Goal: Task Accomplishment & Management: Manage account settings

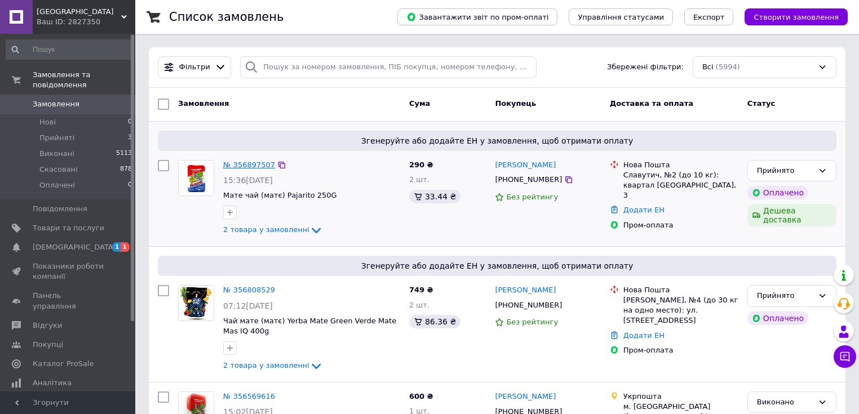
click at [257, 165] on link "№ 356897507" at bounding box center [249, 165] width 52 height 8
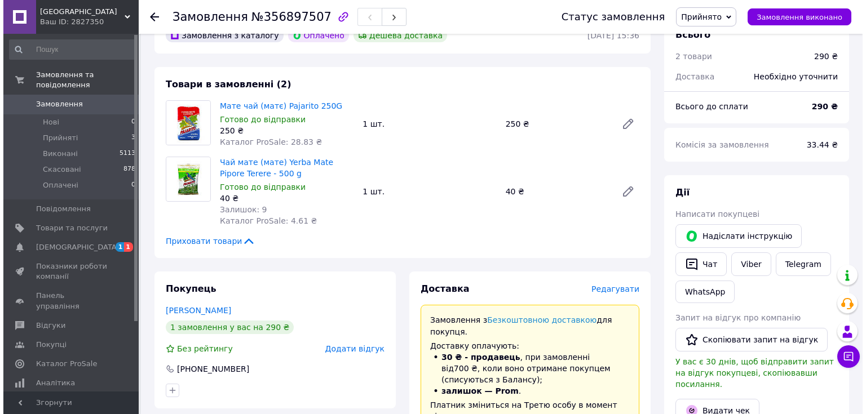
scroll to position [90, 0]
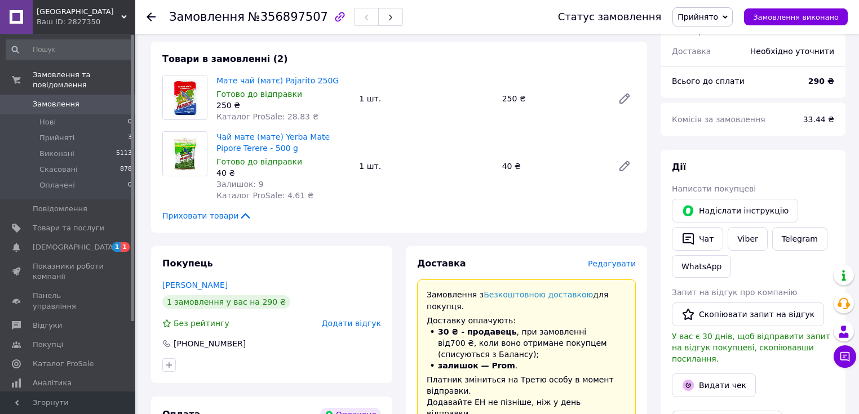
click at [609, 263] on span "Редагувати" at bounding box center [612, 263] width 48 height 9
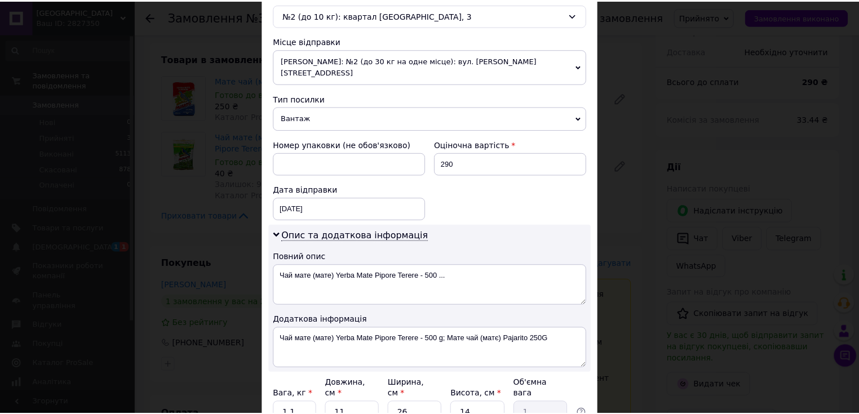
scroll to position [457, 0]
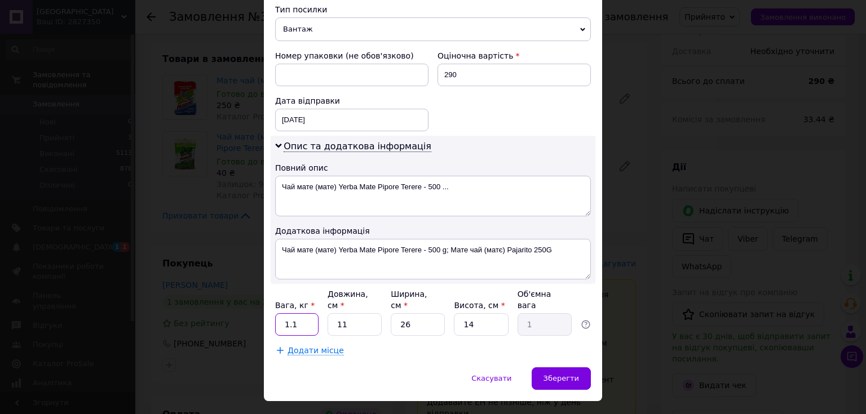
drag, startPoint x: 303, startPoint y: 298, endPoint x: 272, endPoint y: 302, distance: 31.8
type input "0.32"
click at [427, 313] on input "26" at bounding box center [418, 324] width 54 height 23
type input "2"
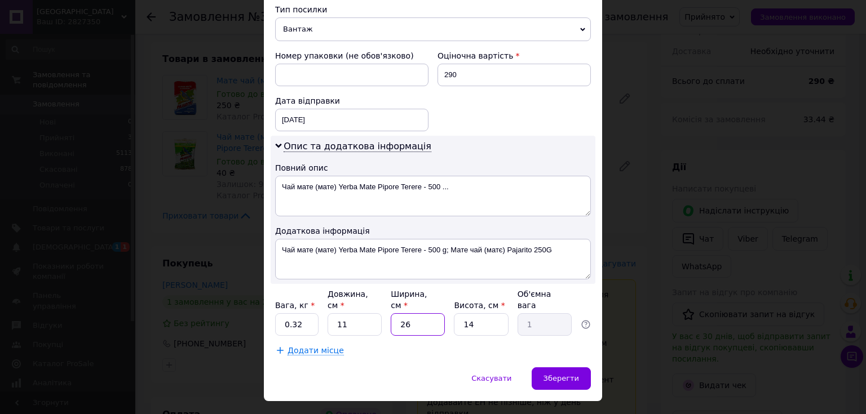
type input "0.1"
type input "1"
type input "0.1"
type input "10"
type input "0.39"
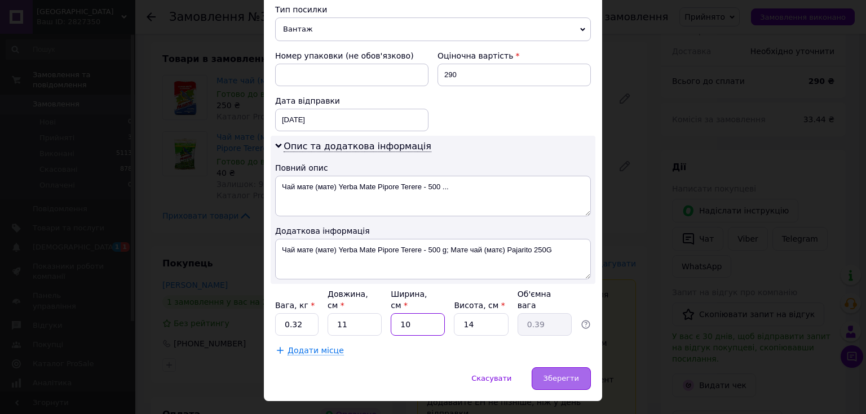
type input "10"
click at [558, 368] on div "Зберегти" at bounding box center [561, 379] width 59 height 23
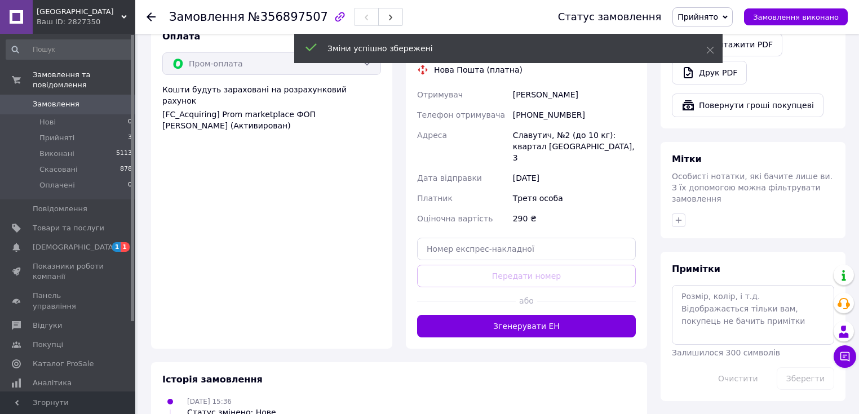
scroll to position [496, 0]
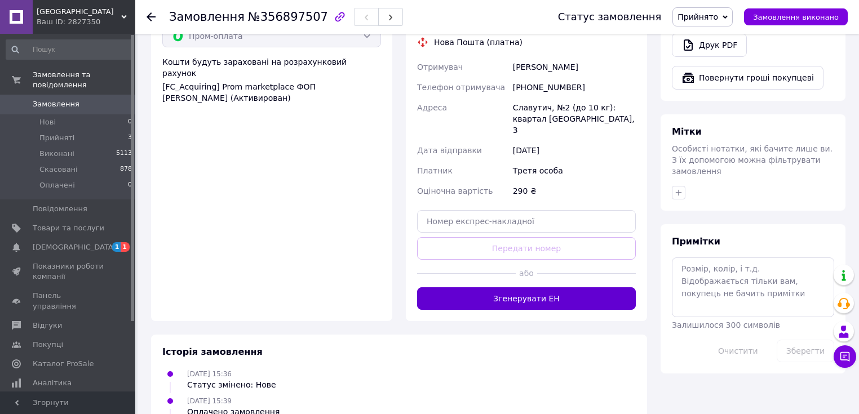
click at [564, 288] on button "Згенерувати ЕН" at bounding box center [526, 299] width 219 height 23
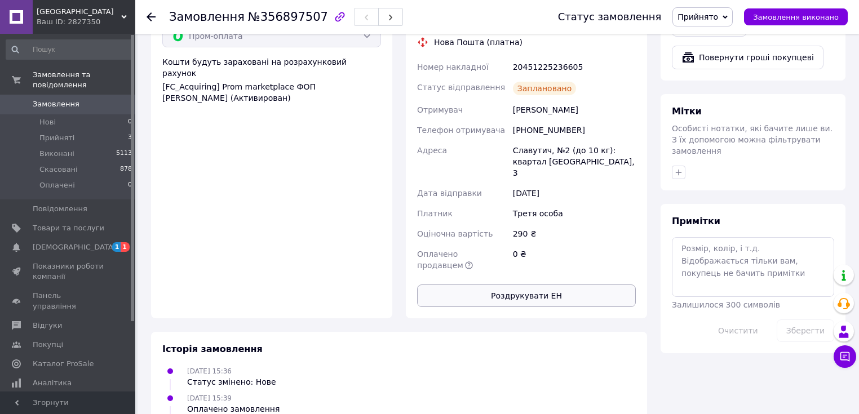
click at [578, 285] on button "Роздрукувати ЕН" at bounding box center [526, 296] width 219 height 23
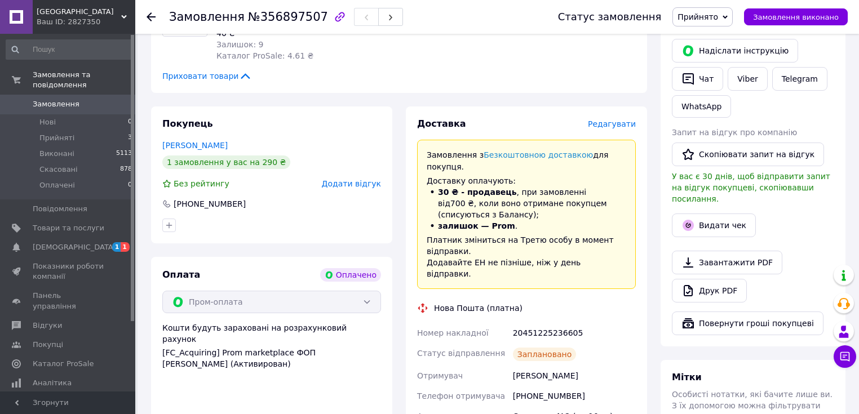
scroll to position [316, 0]
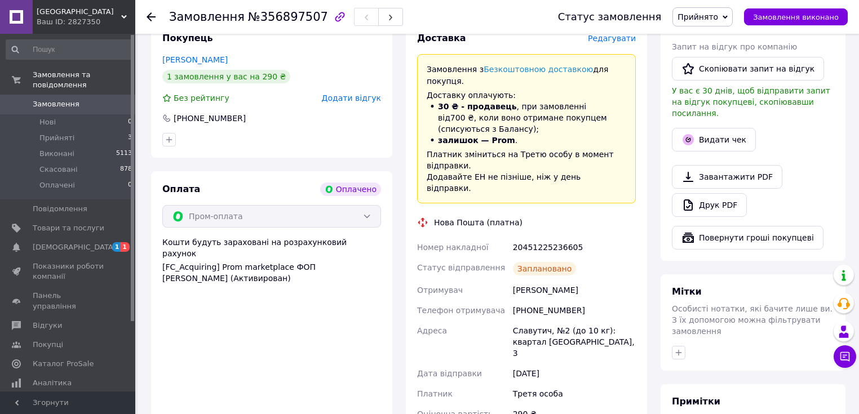
drag, startPoint x: 582, startPoint y: 258, endPoint x: 514, endPoint y: 255, distance: 68.3
click at [511, 280] on div "[PERSON_NAME]" at bounding box center [574, 290] width 127 height 20
copy div "[PERSON_NAME]"
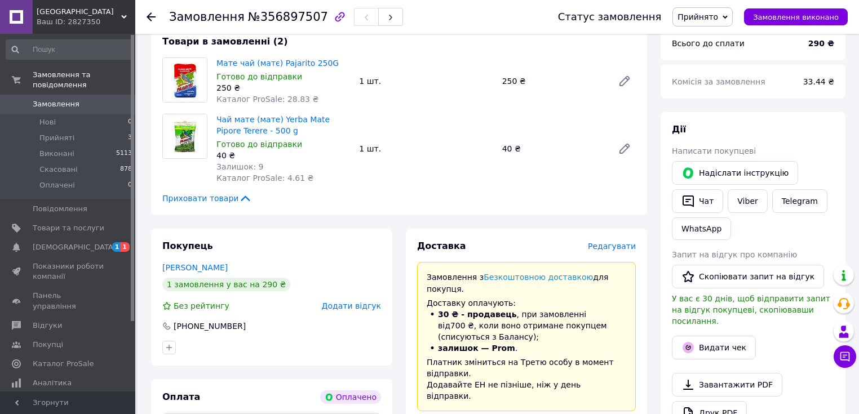
scroll to position [45, 0]
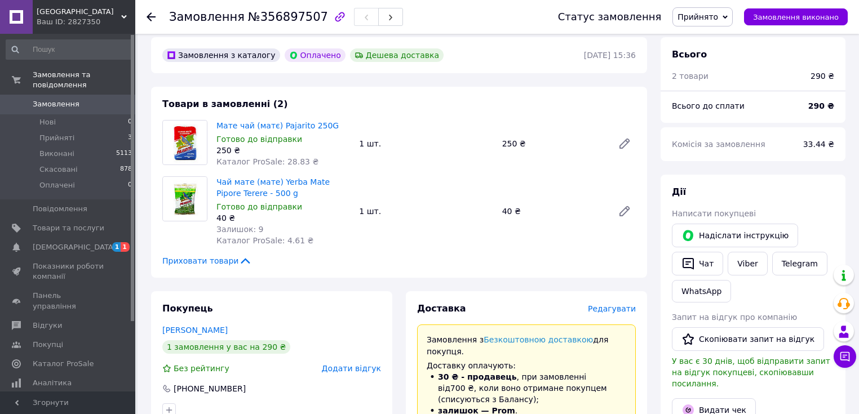
click at [703, 15] on span "Прийнято" at bounding box center [698, 16] width 41 height 9
click at [706, 34] on li "Виконано" at bounding box center [702, 39] width 59 height 17
click at [70, 130] on li "Прийняті 3" at bounding box center [69, 138] width 139 height 16
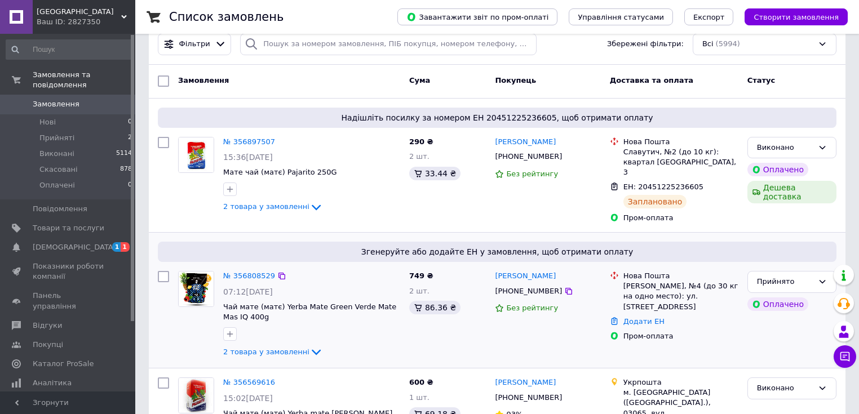
scroll to position [45, 0]
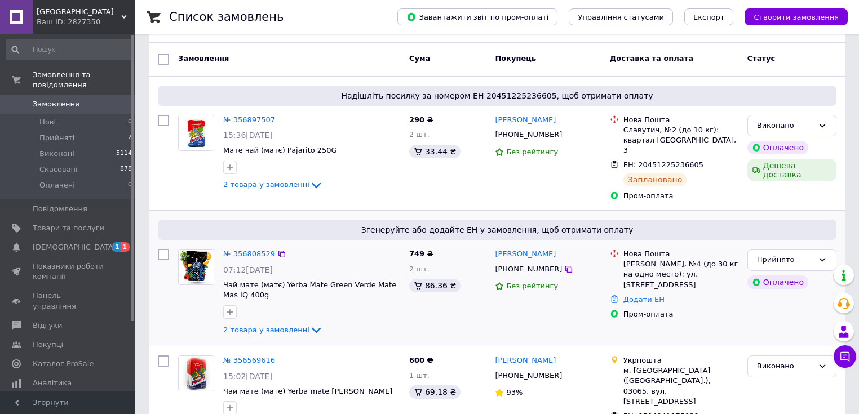
click at [252, 250] on link "№ 356808529" at bounding box center [249, 254] width 52 height 8
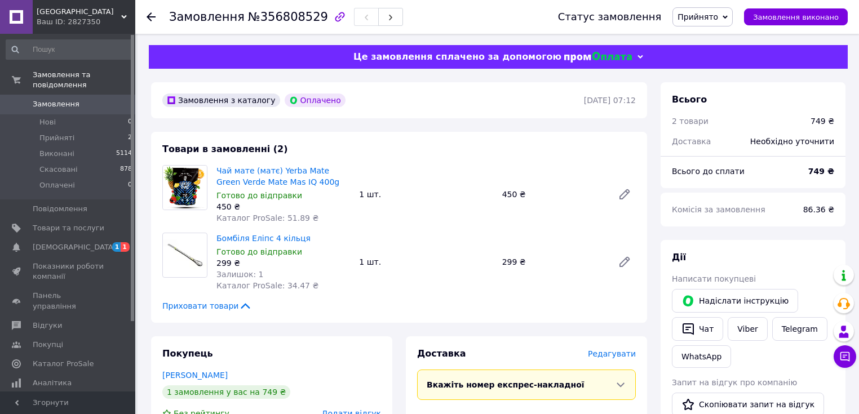
click at [604, 356] on span "Редагувати" at bounding box center [612, 354] width 48 height 9
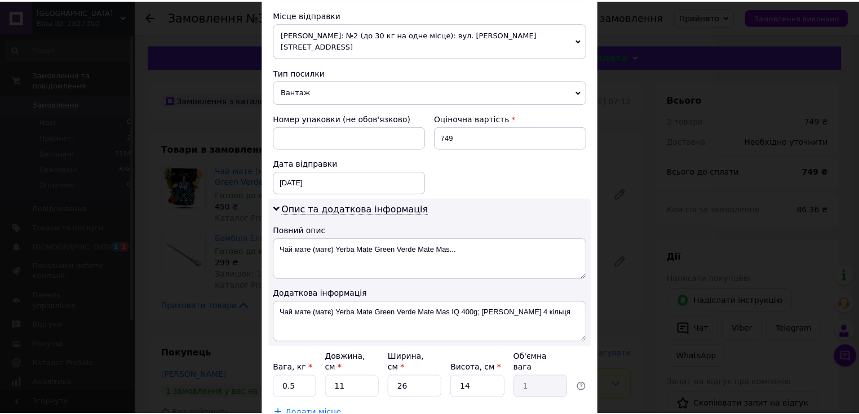
scroll to position [457, 0]
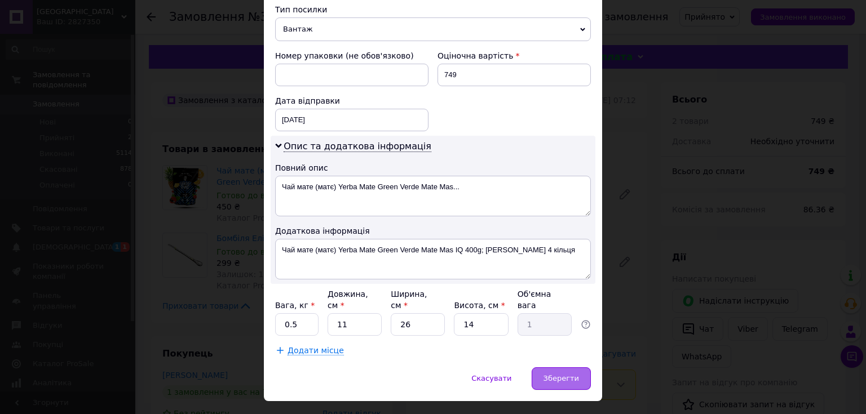
click at [573, 374] on span "Зберегти" at bounding box center [562, 378] width 36 height 8
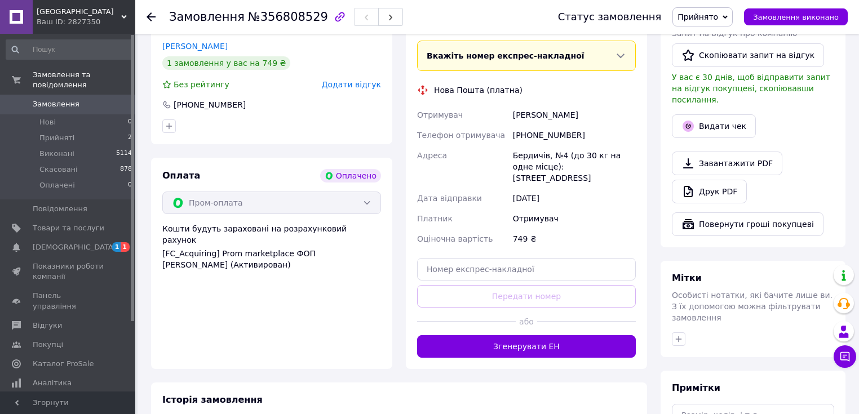
scroll to position [316, 0]
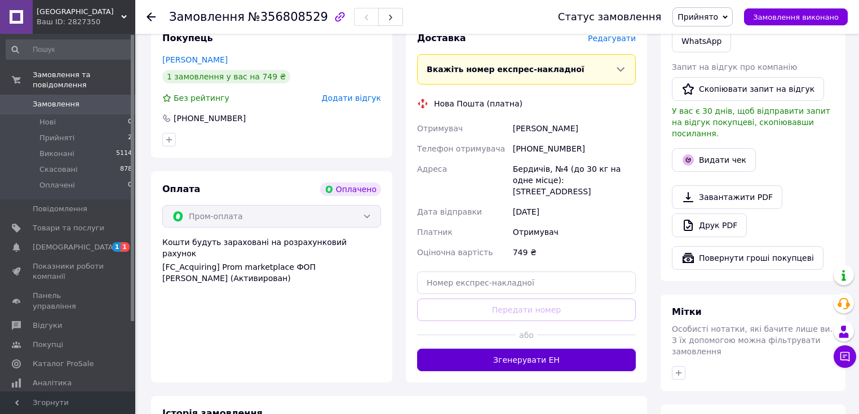
click at [544, 358] on button "Згенерувати ЕН" at bounding box center [526, 360] width 219 height 23
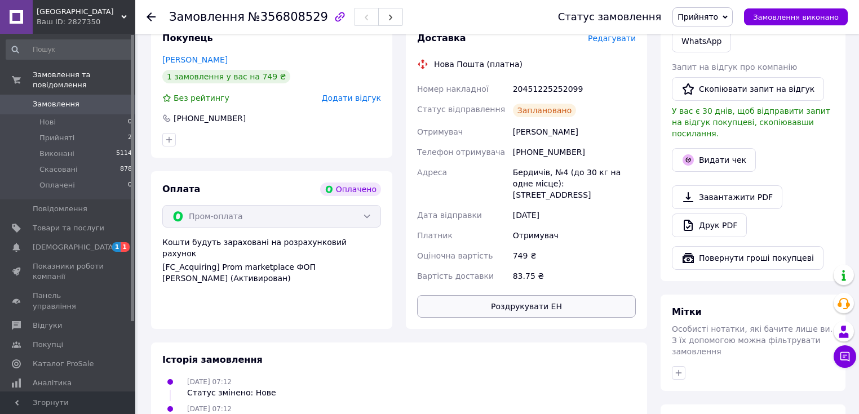
click at [548, 297] on button "Роздрукувати ЕН" at bounding box center [526, 306] width 219 height 23
drag, startPoint x: 577, startPoint y: 133, endPoint x: 521, endPoint y: 131, distance: 56.4
click at [511, 135] on div "[PERSON_NAME]" at bounding box center [574, 132] width 127 height 20
copy div "[PERSON_NAME]"
click at [792, 130] on div "[PERSON_NAME] покупцеві   [PERSON_NAME] інструкцію   Чат Viber Telegram WhatsAp…" at bounding box center [753, 103] width 162 height 334
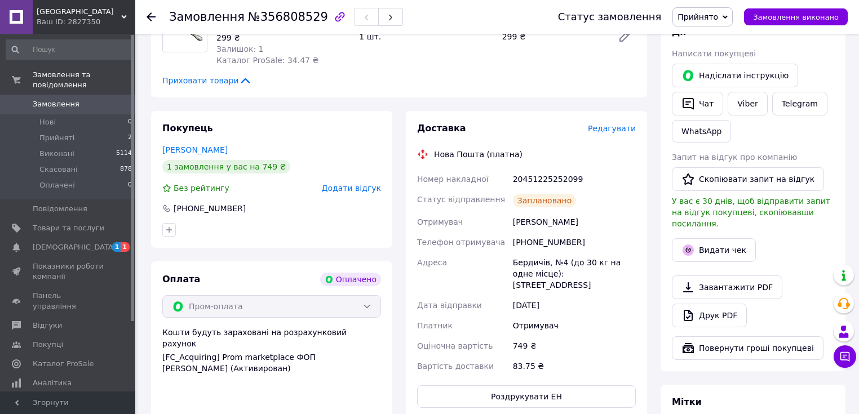
scroll to position [0, 0]
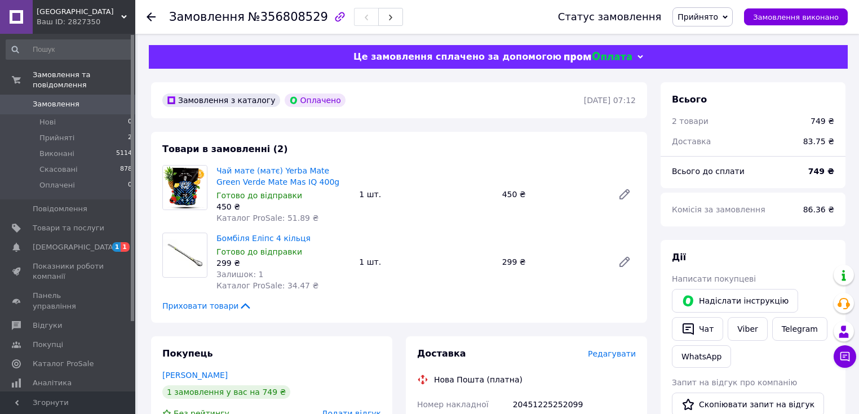
click at [732, 15] on span "Прийнято" at bounding box center [703, 16] width 60 height 19
click at [730, 36] on li "Виконано" at bounding box center [702, 39] width 59 height 17
click at [92, 238] on link "[DEMOGRAPHIC_DATA] 1 1" at bounding box center [69, 247] width 139 height 19
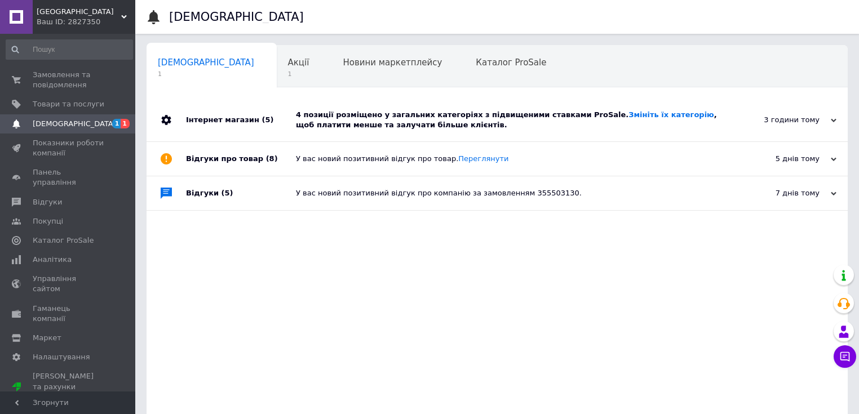
click at [613, 130] on div "4 позиції розміщено у загальних категоріях з підвищеними ставками ProSale. Змін…" at bounding box center [510, 120] width 428 height 20
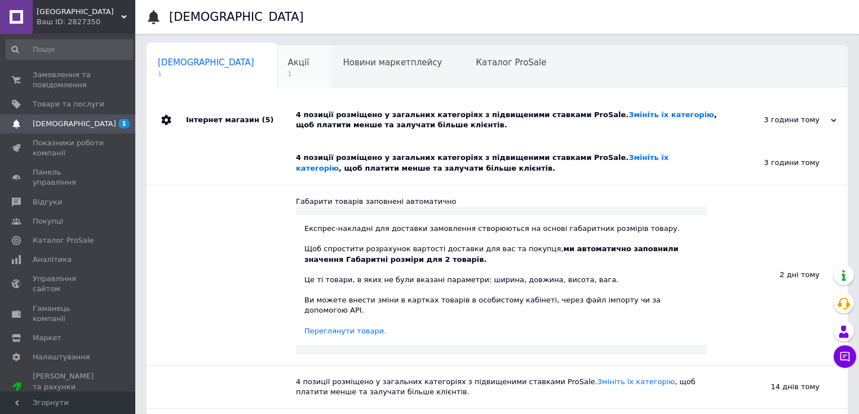
click at [277, 68] on div "Акції 1" at bounding box center [304, 67] width 55 height 43
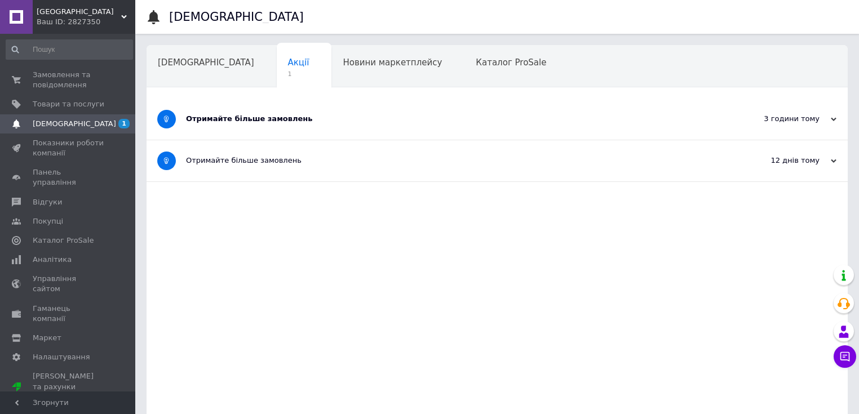
click at [428, 133] on div "Отримайте більше замовлень" at bounding box center [455, 119] width 538 height 41
